Goal: Transaction & Acquisition: Purchase product/service

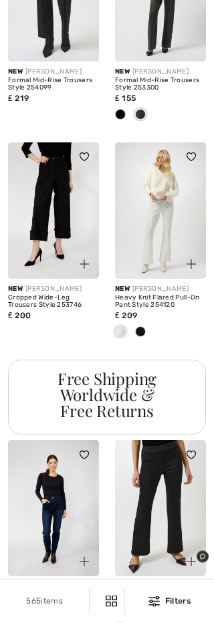
scroll to position [2287, 0]
click at [170, 484] on img at bounding box center [160, 508] width 91 height 136
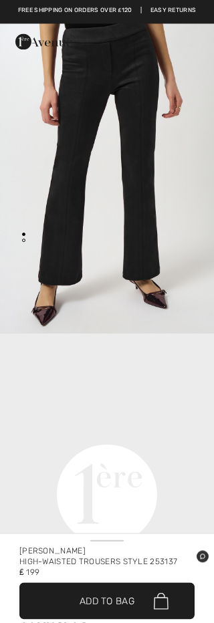
click at [116, 602] on span "Add to Bag" at bounding box center [107, 601] width 55 height 14
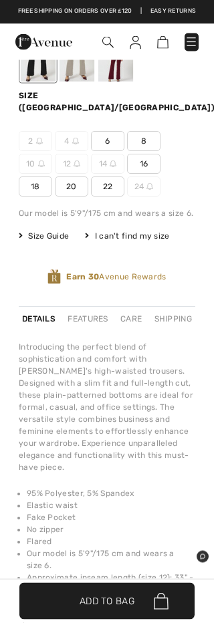
scroll to position [671, 0]
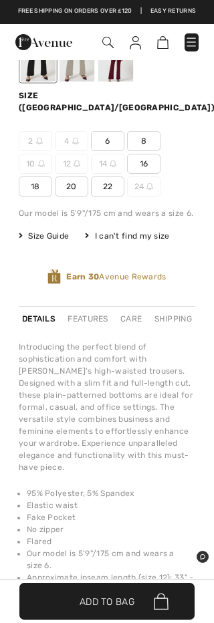
click at [128, 230] on div "I can't find my size" at bounding box center [127, 236] width 84 height 12
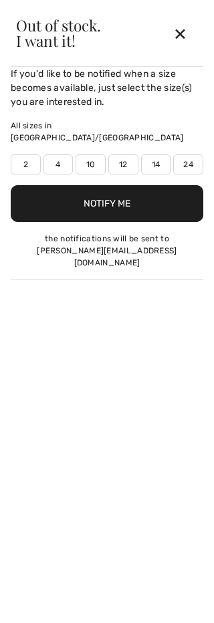
click at [89, 154] on label "10" at bounding box center [90, 164] width 30 height 20
click at [91, 154] on label "10" at bounding box center [90, 164] width 30 height 20
click at [95, 154] on label "10" at bounding box center [90, 164] width 30 height 20
type input "true"
click at [114, 188] on button "Notify Me" at bounding box center [107, 203] width 192 height 37
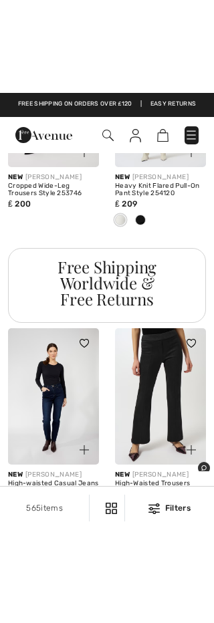
scroll to position [2398, 0]
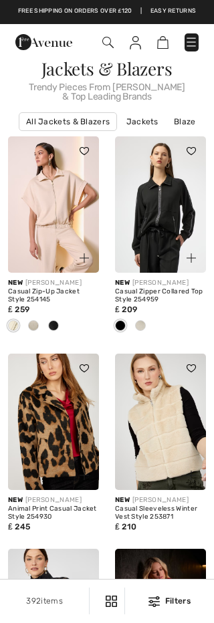
checkbox input "true"
click at [143, 126] on link "Jackets" at bounding box center [142, 121] width 45 height 17
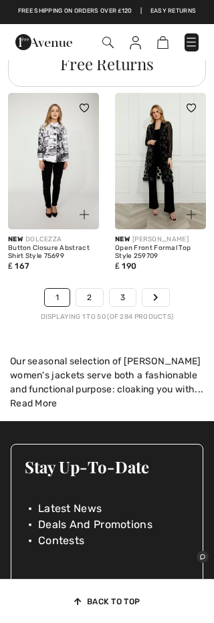
scroll to position [5200, 0]
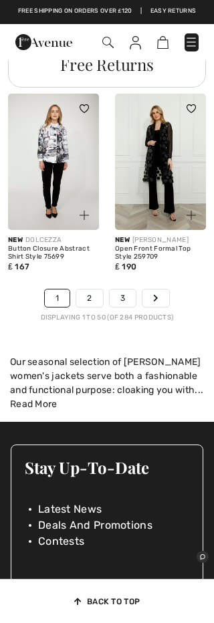
click at [162, 45] on img at bounding box center [162, 42] width 11 height 13
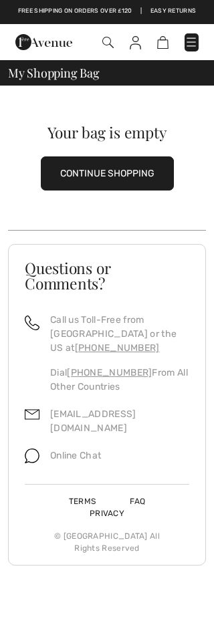
click at [62, 67] on span "My Shopping Bag" at bounding box center [54, 73] width 92 height 12
click at [196, 41] on img at bounding box center [190, 41] width 13 height 13
